Goal: Register for event/course

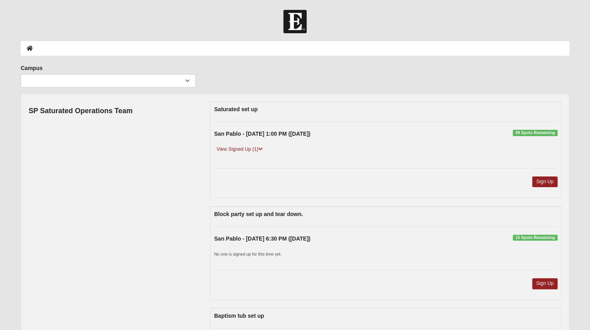
click at [253, 144] on div "San Pablo - 9/10/2025 1:00 PM (9/10/2025) 49 Spots Remaining View Signed Up (1)…" at bounding box center [385, 145] width 355 height 30
click at [254, 148] on link "View Signed Up (1)" at bounding box center [239, 149] width 51 height 8
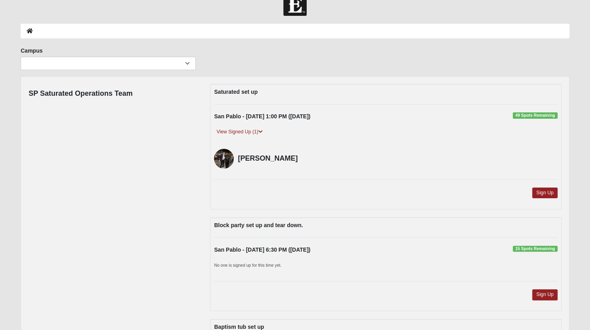
scroll to position [17, 0]
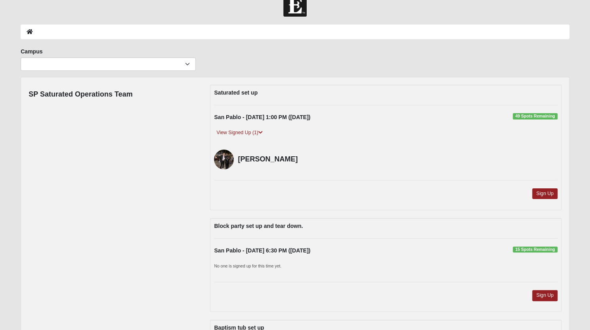
click at [110, 34] on ol at bounding box center [295, 32] width 549 height 15
click at [100, 63] on select "Arlington Baymeadows Eleven22 Online Fleming Island Jesup Mandarin North Jax Or…" at bounding box center [108, 63] width 175 height 13
select select "3"
click at [21, 57] on select "Arlington Baymeadows Eleven22 Online Fleming Island Jesup Mandarin North Jax Or…" at bounding box center [108, 63] width 175 height 13
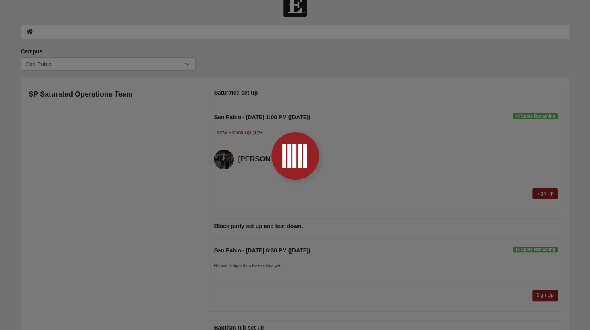
click at [90, 200] on div at bounding box center [295, 165] width 590 height 330
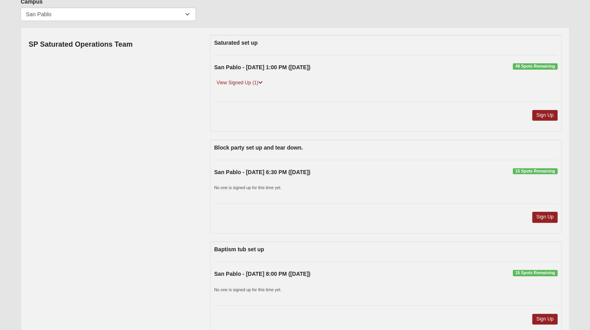
scroll to position [65, 0]
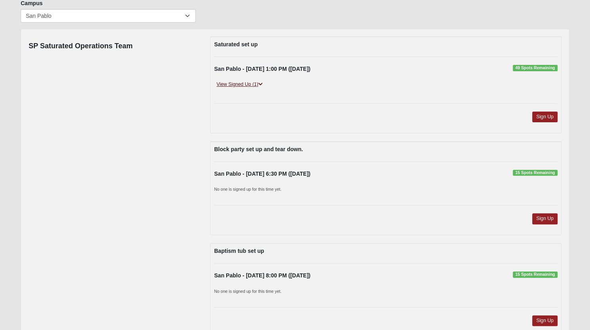
click at [264, 84] on link "View Signed Up (1)" at bounding box center [239, 84] width 51 height 8
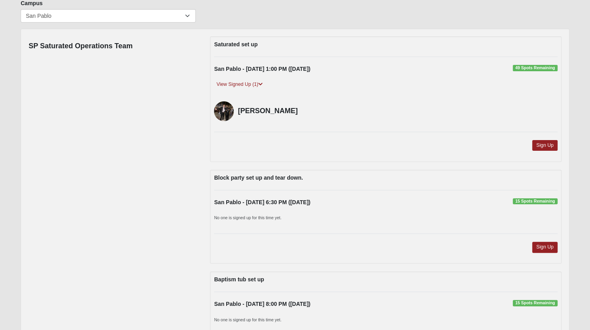
scroll to position [0, 0]
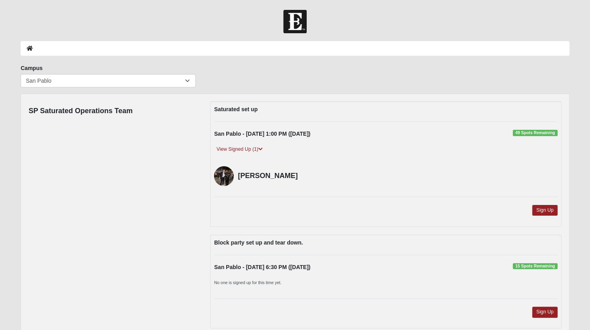
drag, startPoint x: 283, startPoint y: 144, endPoint x: 262, endPoint y: 131, distance: 24.7
click at [262, 131] on div "San Pablo - 9/10/2025 1:00 PM (9/10/2025) 49 Spots Remaining View Signed Up (1)…" at bounding box center [385, 159] width 355 height 59
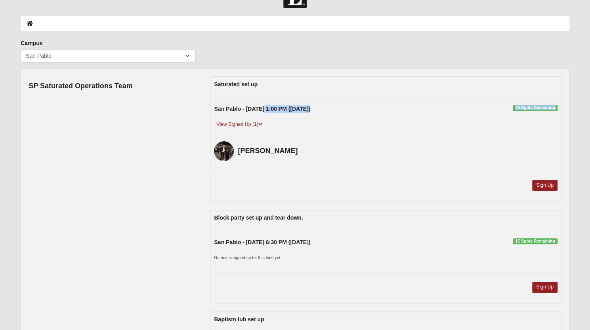
scroll to position [30, 0]
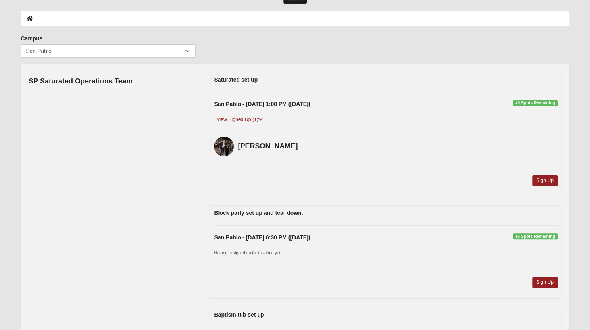
drag, startPoint x: 262, startPoint y: 130, endPoint x: 207, endPoint y: 110, distance: 58.2
click at [207, 110] on div "Saturated set up San Pablo - 9/10/2025 1:00 PM (9/10/2025) 49 Spots Remaining S…" at bounding box center [385, 240] width 363 height 337
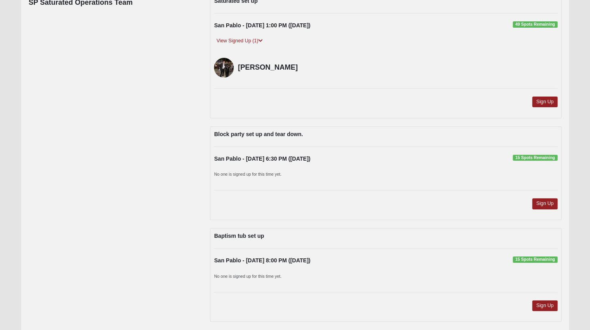
scroll to position [123, 0]
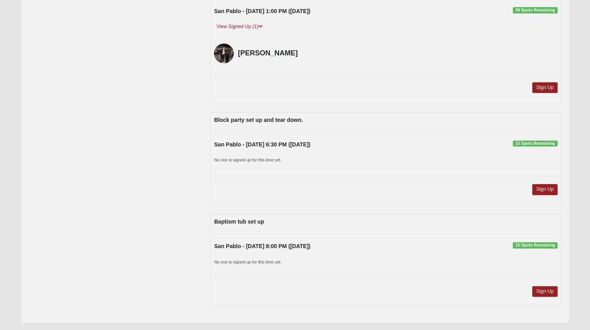
click at [408, 174] on div "Block party set up and tear down. San Pablo - 9/12/2025 6:30 PM (9/12/2025) 15 …" at bounding box center [385, 159] width 351 height 94
click at [560, 187] on div "Sign Up" at bounding box center [385, 192] width 355 height 17
click at [547, 187] on link "Sign Up" at bounding box center [544, 189] width 25 height 11
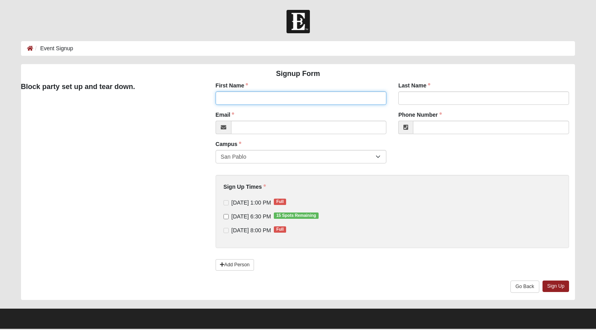
click at [291, 96] on input "First Name" at bounding box center [300, 97] width 171 height 13
type input "timmy"
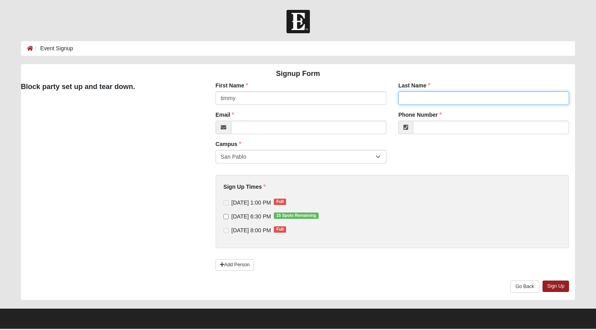
type input "turner"
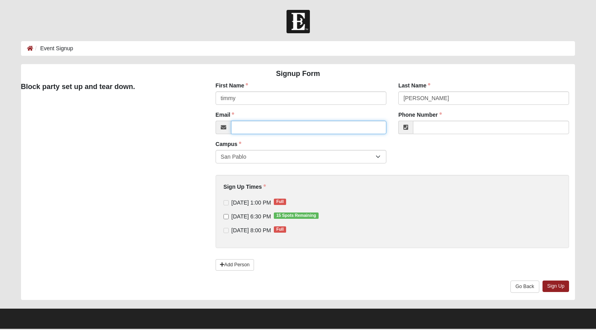
type input "timmy.turner6@icloud.com"
click at [205, 182] on div "First Name timmy First Name is required. Last Name turner Last Name is required…" at bounding box center [392, 191] width 377 height 219
click at [225, 217] on input "9/12/2025 6:30 PM 15 Spots Remaining" at bounding box center [225, 216] width 5 height 5
checkbox input "true"
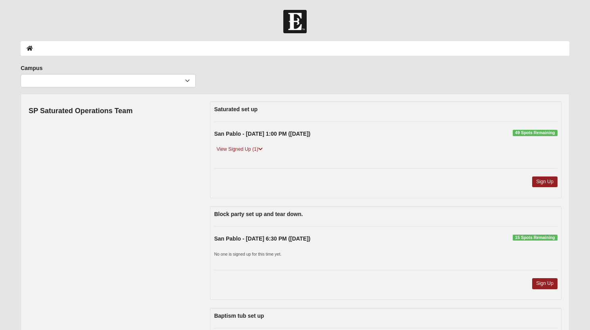
scroll to position [114, 0]
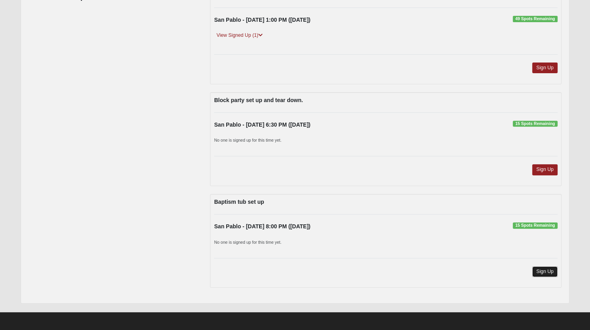
click at [556, 272] on link "Sign Up" at bounding box center [544, 272] width 25 height 11
